Goal: Transaction & Acquisition: Download file/media

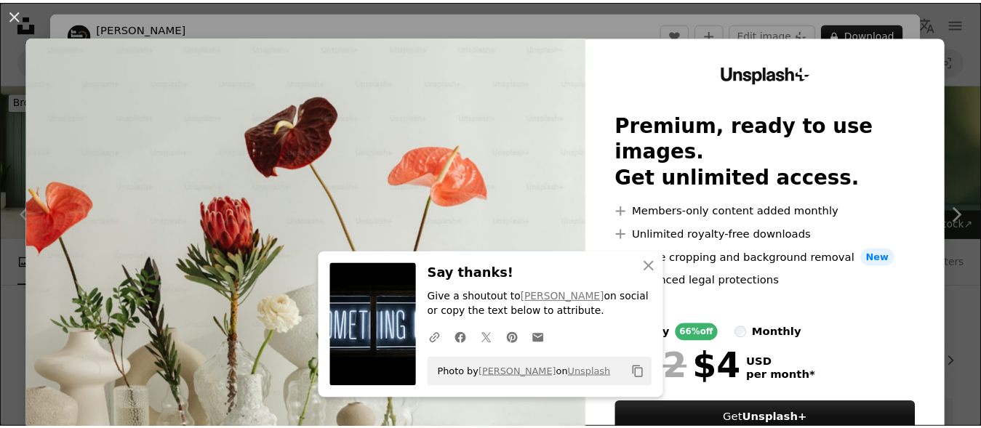
scroll to position [1198, 0]
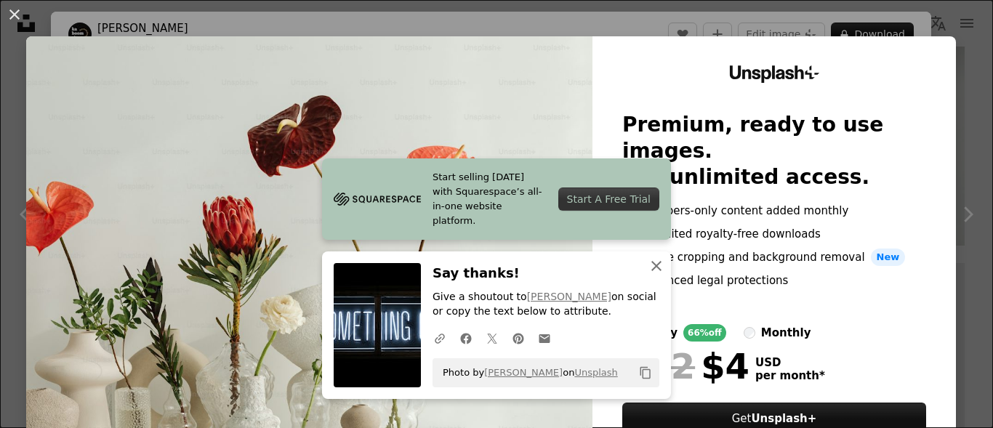
click at [658, 265] on icon "button" at bounding box center [657, 266] width 10 height 10
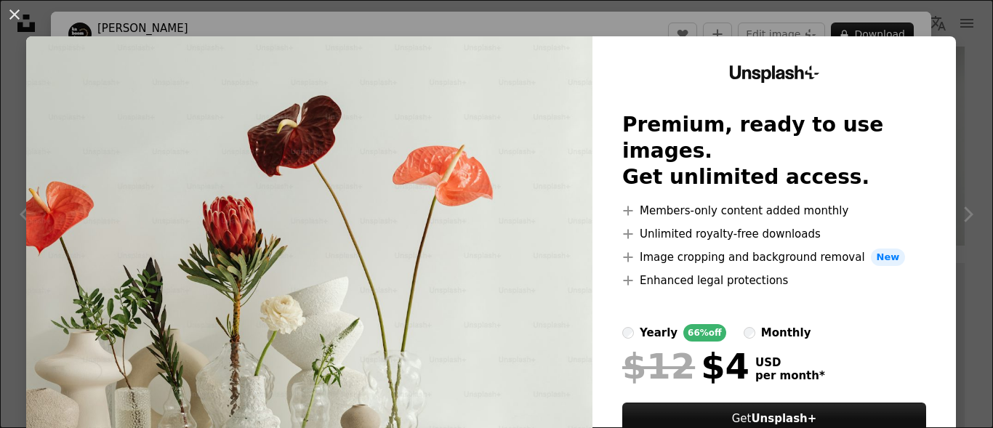
click at [969, 13] on div "An X shape Unsplash+ Premium, ready to use images. Get unlimited access. A plus…" at bounding box center [496, 214] width 993 height 428
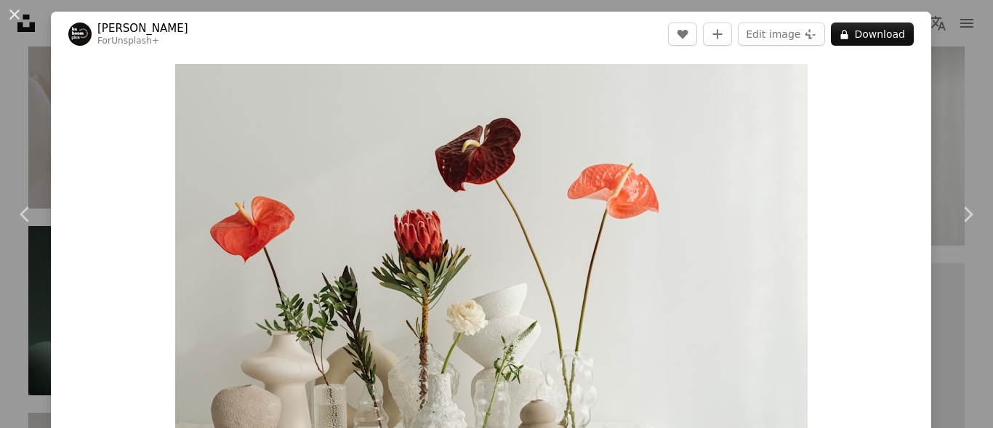
click at [973, 77] on div "An X shape Chevron left Chevron right [PERSON_NAME] For Unsplash+ A heart A plu…" at bounding box center [496, 214] width 993 height 428
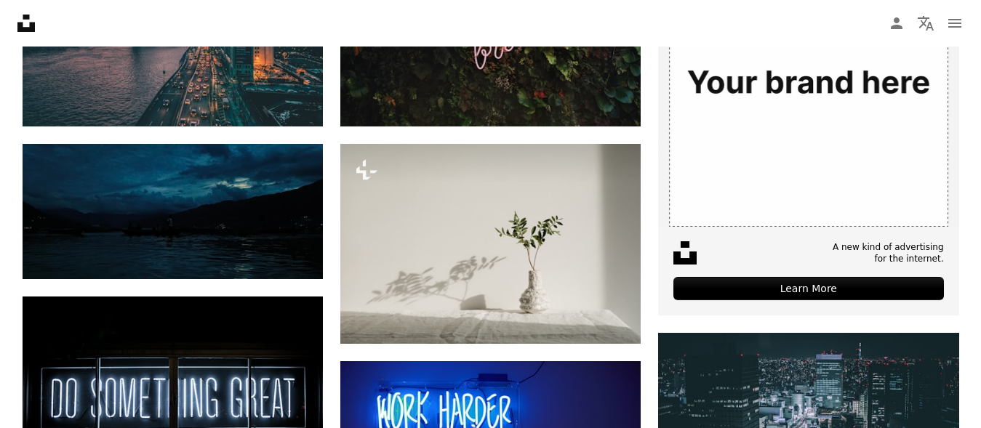
scroll to position [560, 0]
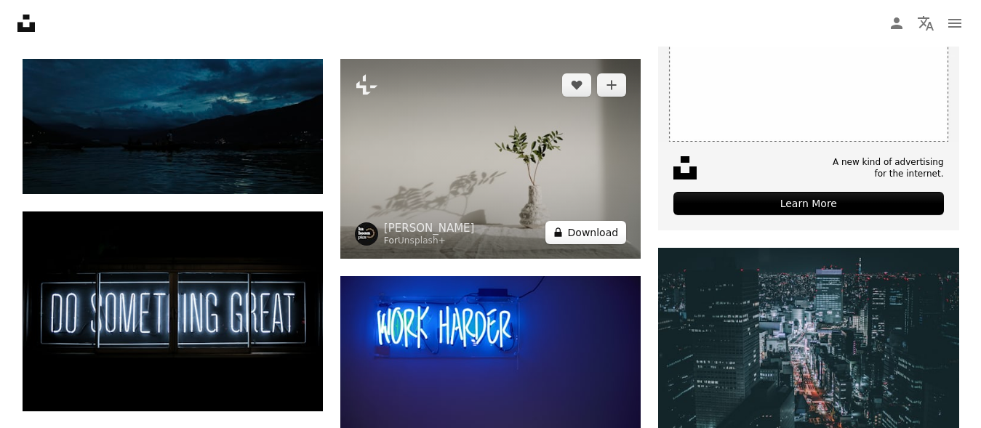
click at [585, 231] on button "A lock Download" at bounding box center [585, 232] width 81 height 23
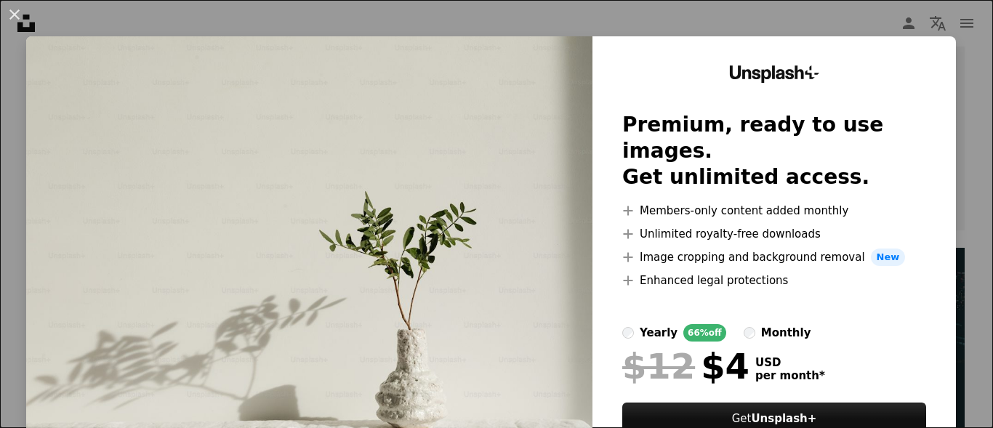
click at [846, 28] on div "An X shape Unsplash+ Premium, ready to use images. Get unlimited access. A plus…" at bounding box center [496, 214] width 993 height 428
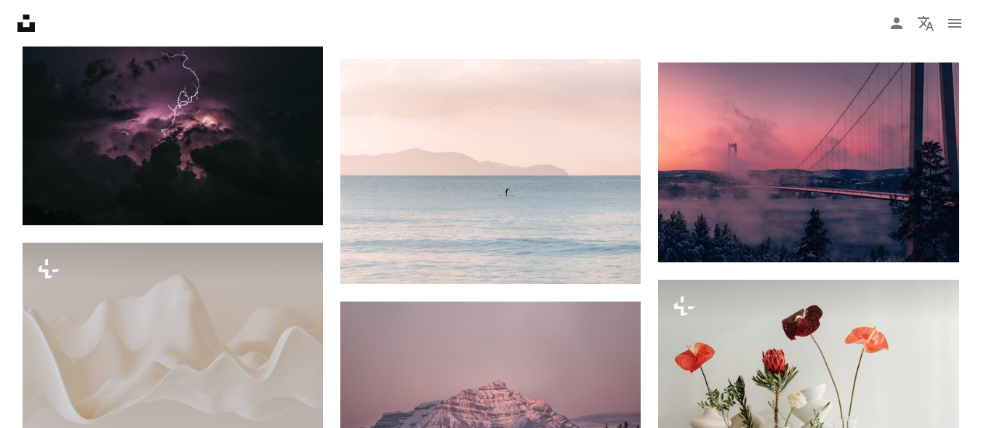
scroll to position [978, 0]
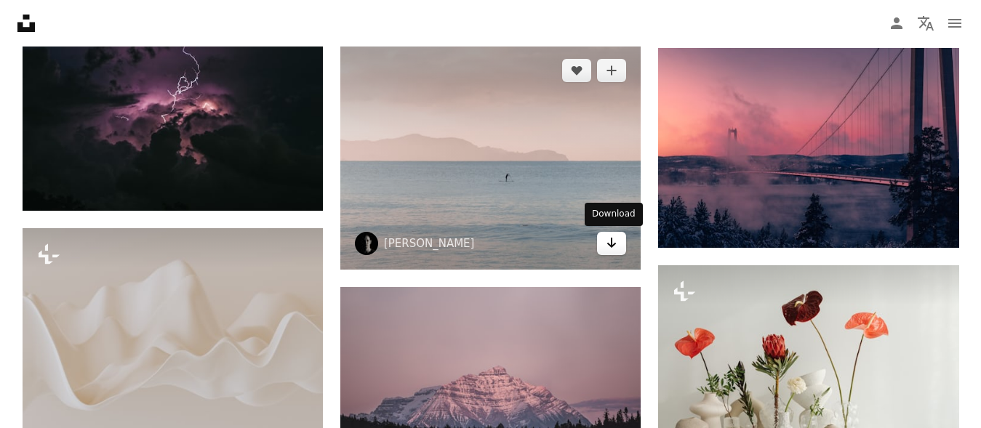
click at [613, 248] on icon "Arrow pointing down" at bounding box center [612, 242] width 12 height 17
